Goal: Download file/media

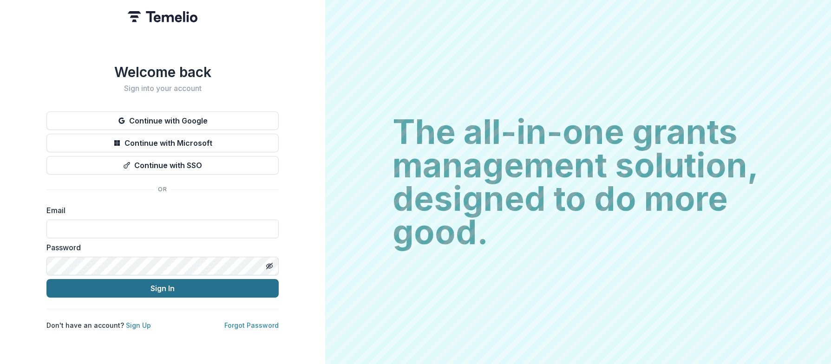
type input "**********"
click at [151, 285] on button "Sign In" at bounding box center [162, 288] width 232 height 19
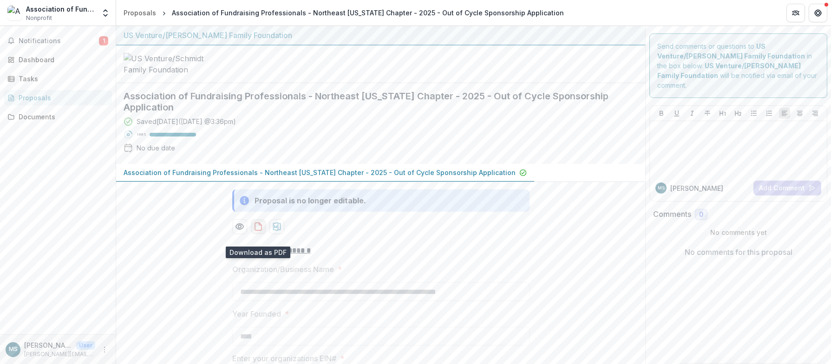
click at [257, 231] on icon "download-proposal" at bounding box center [258, 226] width 9 height 9
